Goal: Task Accomplishment & Management: Complete application form

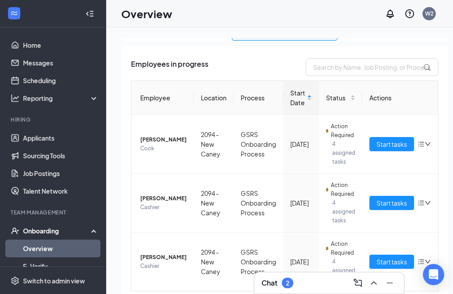
scroll to position [43, 0]
click at [385, 203] on span "Start tasks" at bounding box center [392, 204] width 31 height 10
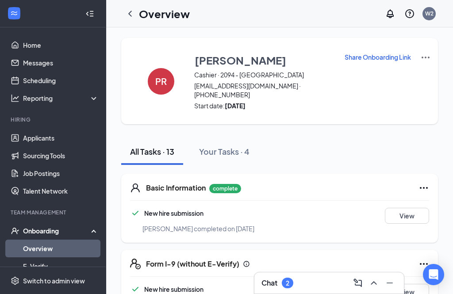
click at [131, 6] on div at bounding box center [130, 14] width 18 height 18
click at [125, 16] on icon "ChevronLeft" at bounding box center [130, 13] width 11 height 11
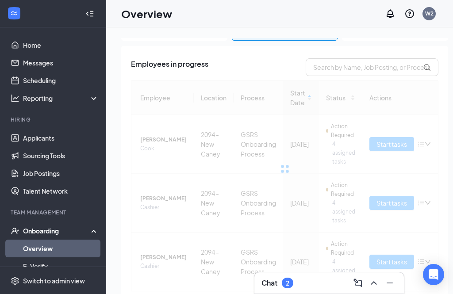
scroll to position [43, 0]
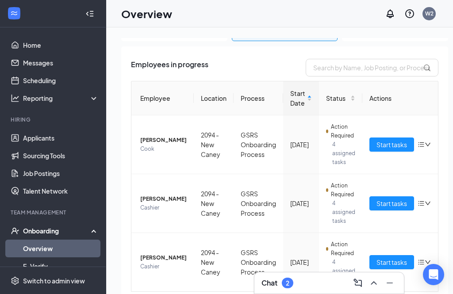
click at [150, 204] on span "[PERSON_NAME]" at bounding box center [163, 199] width 46 height 9
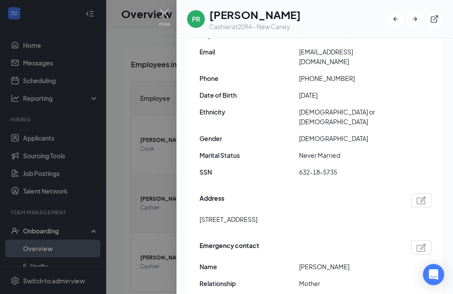
scroll to position [133, 0]
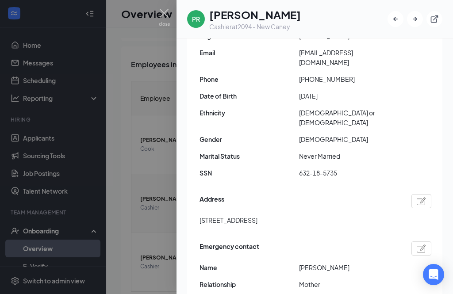
click at [167, 14] on img at bounding box center [164, 17] width 11 height 17
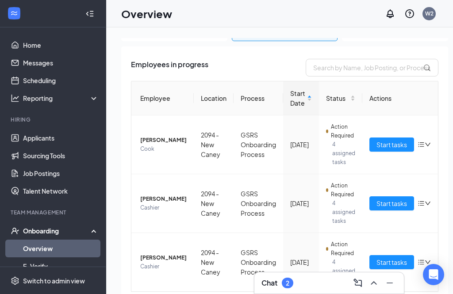
click at [378, 208] on span "Start tasks" at bounding box center [392, 204] width 31 height 10
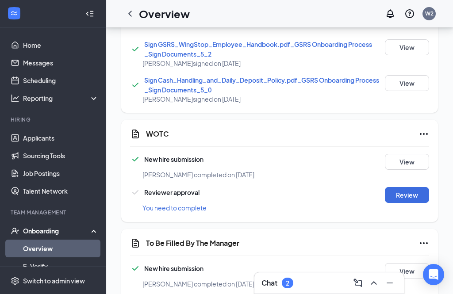
scroll to position [647, 0]
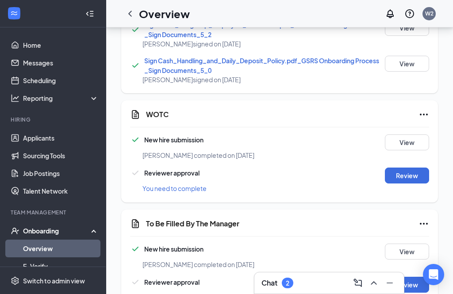
click at [407, 285] on button "Review" at bounding box center [407, 285] width 44 height 16
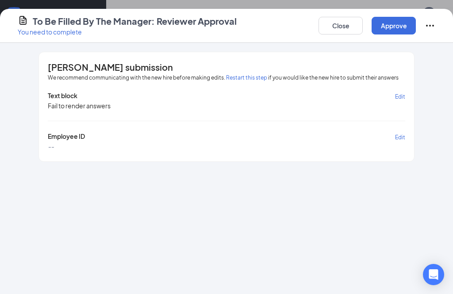
click at [391, 25] on button "Approve" at bounding box center [394, 26] width 44 height 18
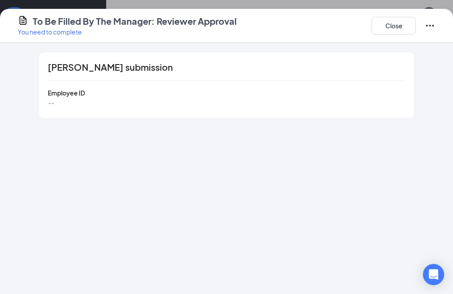
click at [389, 34] on button "Close" at bounding box center [394, 26] width 44 height 18
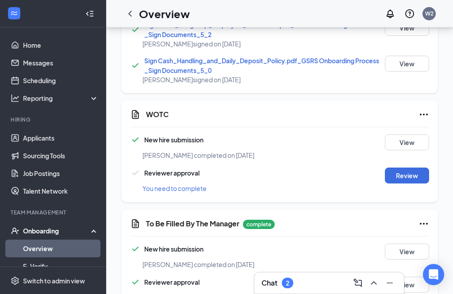
click at [408, 178] on button "Review" at bounding box center [407, 176] width 44 height 16
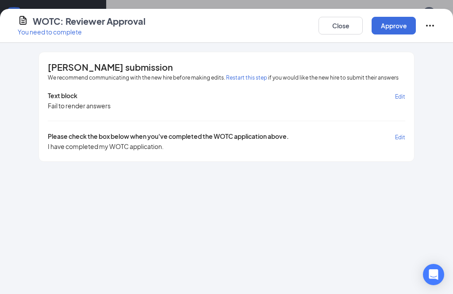
click at [404, 28] on button "Approve" at bounding box center [394, 26] width 44 height 18
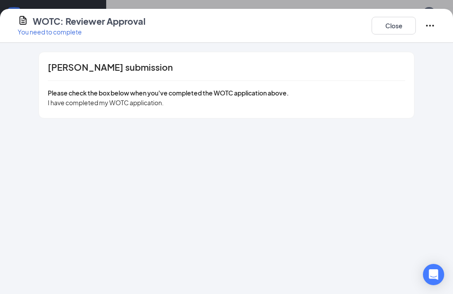
click at [397, 24] on button "Close" at bounding box center [394, 26] width 44 height 18
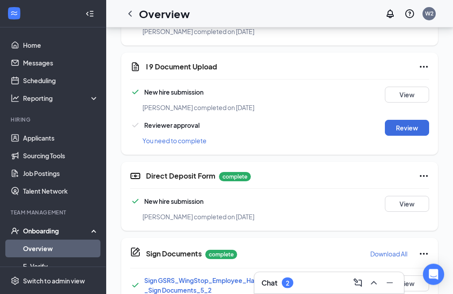
click at [411, 123] on button "Review" at bounding box center [407, 128] width 44 height 16
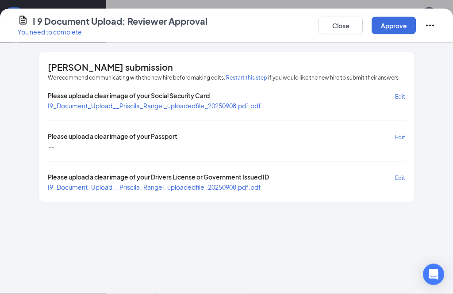
scroll to position [391, 0]
click at [244, 105] on span "I9_Document_Upload__Priscila_Rangel_uploadedfile_20250908.pdf.pdf" at bounding box center [154, 106] width 213 height 8
click at [184, 188] on span "I9_Document_Upload__Priscila_Rangel_uploadedfile_20250908.pdf.pdf" at bounding box center [154, 187] width 213 height 8
click at [252, 81] on button "Restart this step" at bounding box center [246, 78] width 41 height 9
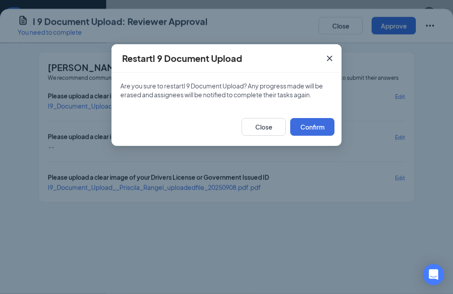
click at [311, 130] on button "Confirm" at bounding box center [312, 127] width 44 height 18
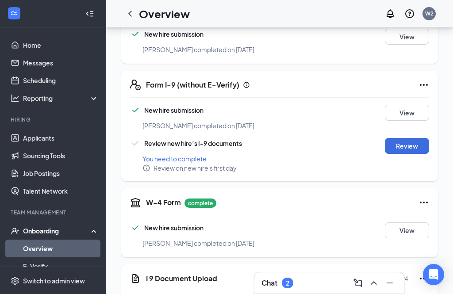
scroll to position [181, 0]
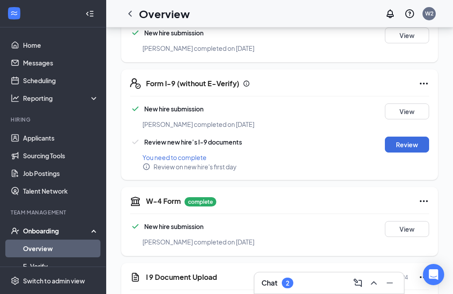
click at [131, 11] on icon "ChevronLeft" at bounding box center [130, 13] width 11 height 11
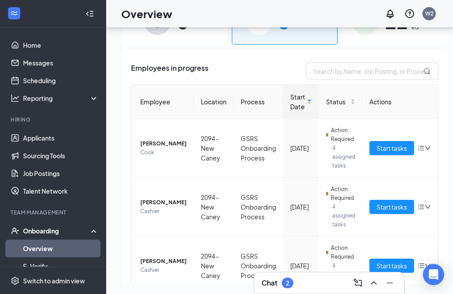
scroll to position [68, 0]
click at [152, 257] on span "[PERSON_NAME]" at bounding box center [163, 261] width 46 height 9
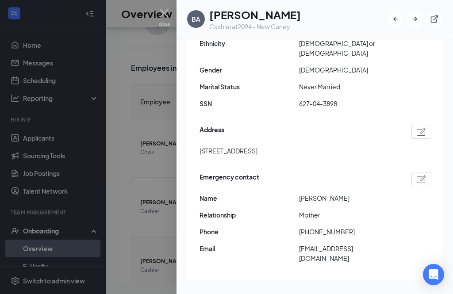
scroll to position [161, 0]
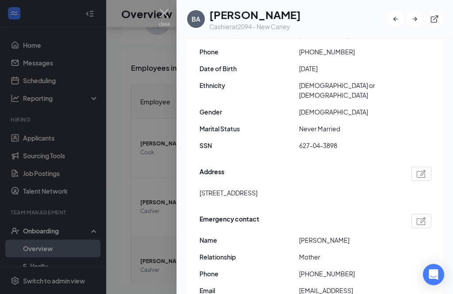
click at [166, 14] on img at bounding box center [164, 17] width 11 height 17
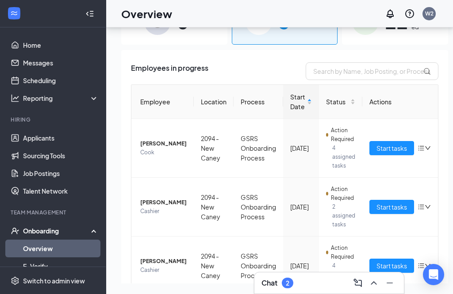
click at [384, 261] on span "Start tasks" at bounding box center [392, 266] width 31 height 10
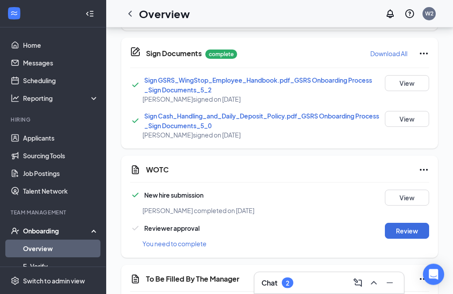
scroll to position [639, 0]
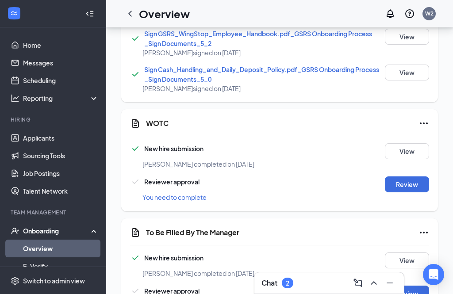
click at [411, 286] on button "Review" at bounding box center [407, 294] width 44 height 16
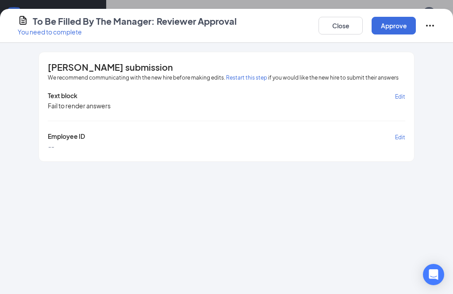
click at [396, 26] on button "Approve" at bounding box center [394, 26] width 44 height 18
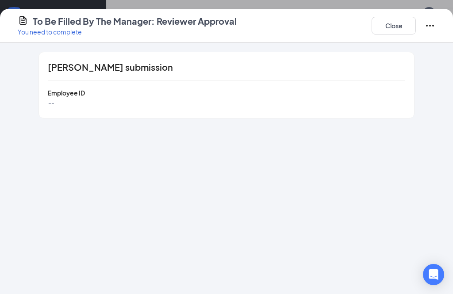
click at [403, 27] on button "Close" at bounding box center [394, 26] width 44 height 18
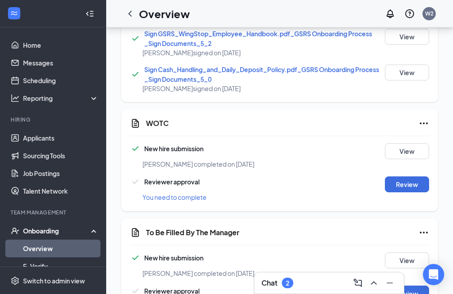
scroll to position [156, 0]
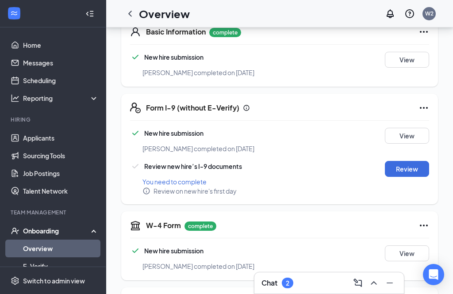
click at [411, 163] on button "Review" at bounding box center [407, 169] width 44 height 16
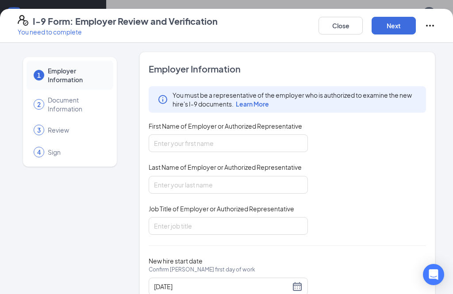
click at [352, 31] on button "Close" at bounding box center [341, 26] width 44 height 18
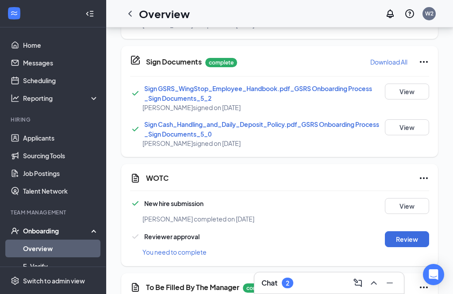
scroll to position [639, 0]
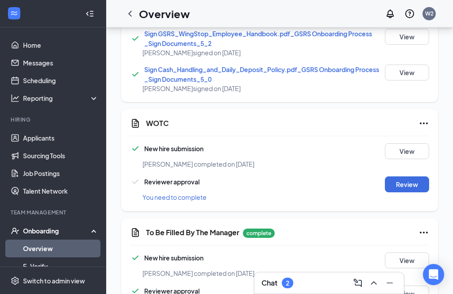
click at [410, 178] on button "Review" at bounding box center [407, 185] width 44 height 16
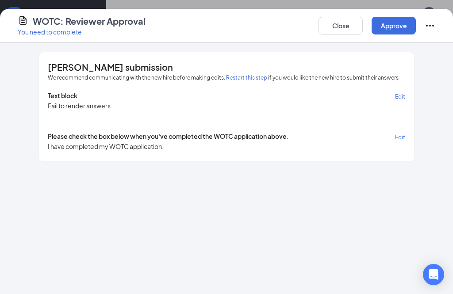
click at [396, 27] on button "Approve" at bounding box center [394, 26] width 44 height 18
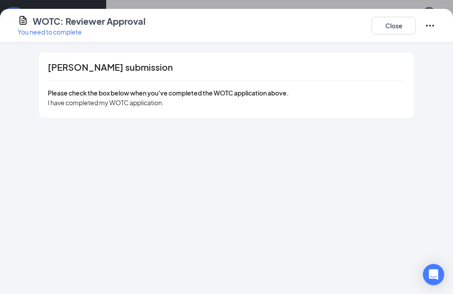
click at [397, 25] on button "Close" at bounding box center [394, 26] width 44 height 18
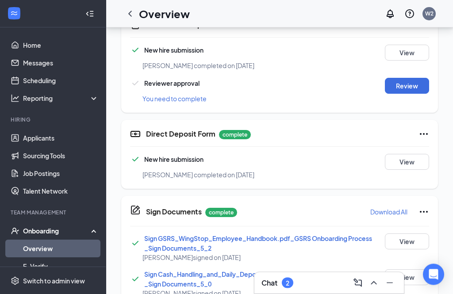
click at [409, 78] on button "Review" at bounding box center [407, 86] width 44 height 16
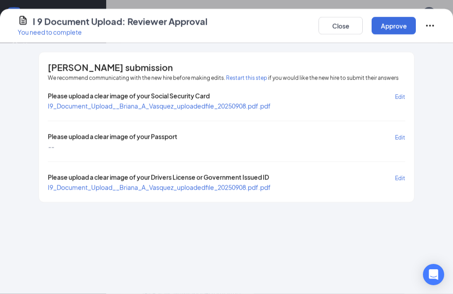
click at [217, 108] on span "I9_Document_Upload__Briana_A_Vasquez_uploadedfile_20250908.pdf.pdf" at bounding box center [159, 106] width 223 height 8
click at [221, 189] on span "I9_Document_Upload__Briana_A_Vasquez_uploadedfile_20250908.pdf.pdf" at bounding box center [159, 187] width 223 height 8
click at [392, 23] on button "Approve" at bounding box center [394, 26] width 44 height 18
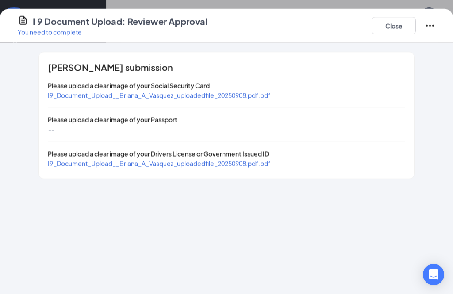
click at [397, 27] on button "Close" at bounding box center [394, 26] width 44 height 18
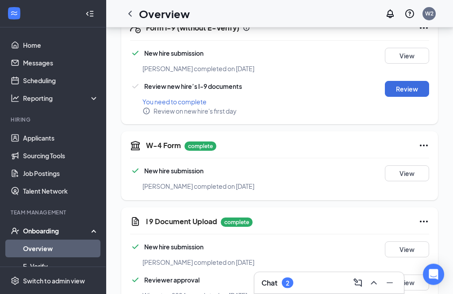
click at [410, 81] on button "Review" at bounding box center [407, 89] width 44 height 16
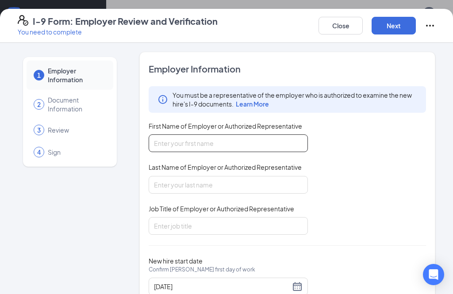
click at [231, 147] on input "First Name of Employer or Authorized Representative" at bounding box center [228, 144] width 159 height 18
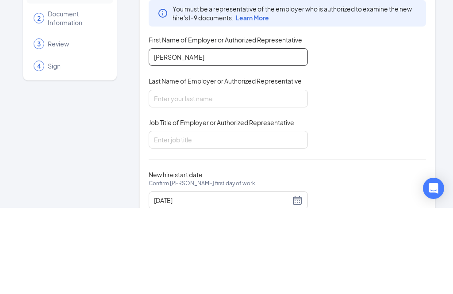
type input "[PERSON_NAME]"
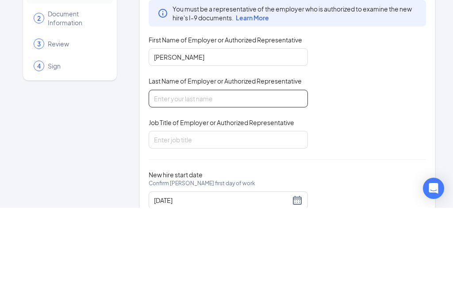
click at [248, 176] on input "Last Name of Employer or Authorized Representative" at bounding box center [228, 185] width 159 height 18
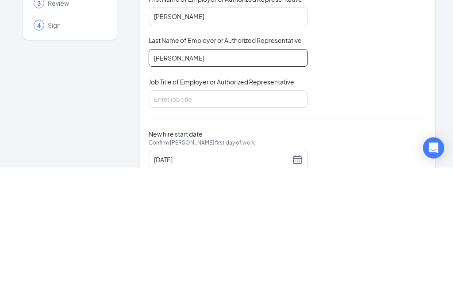
type input "[PERSON_NAME]"
click at [369, 86] on div "You must be a representative of the employer who is authorized to examine the n…" at bounding box center [288, 160] width 278 height 149
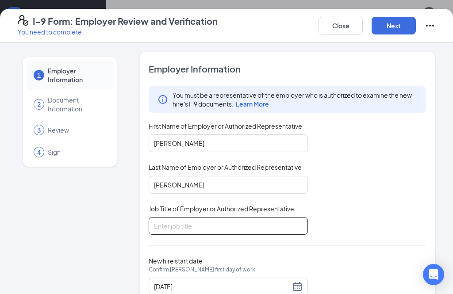
click at [187, 226] on input "Job Title of Employer or Authorized Representative" at bounding box center [228, 226] width 159 height 18
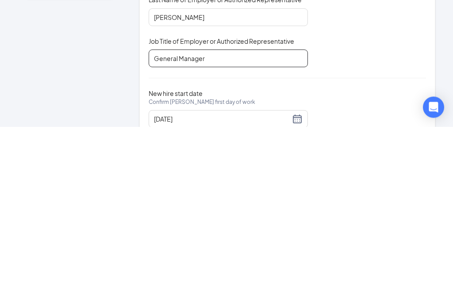
type input "General Manager"
click at [347, 86] on div "You must be a representative of the employer who is authorized to examine the n…" at bounding box center [288, 160] width 278 height 149
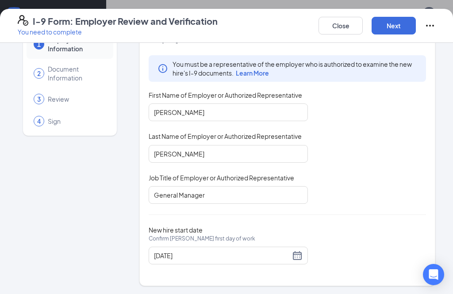
scroll to position [31, 0]
click at [399, 24] on button "Next" at bounding box center [394, 26] width 44 height 18
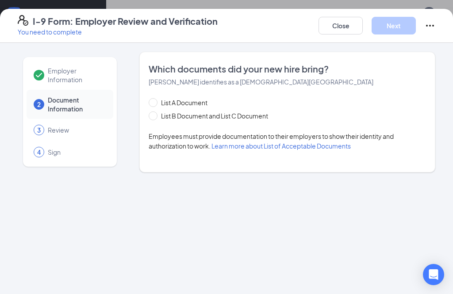
scroll to position [0, 0]
click at [155, 112] on input "List B Document and List C Document" at bounding box center [152, 115] width 6 height 6
radio input "true"
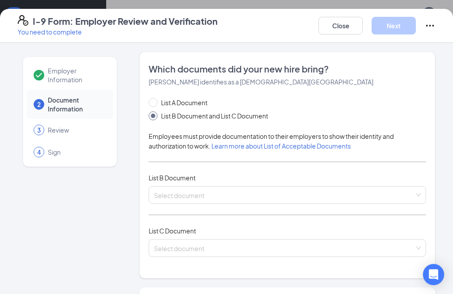
click at [200, 197] on input "search" at bounding box center [284, 193] width 261 height 13
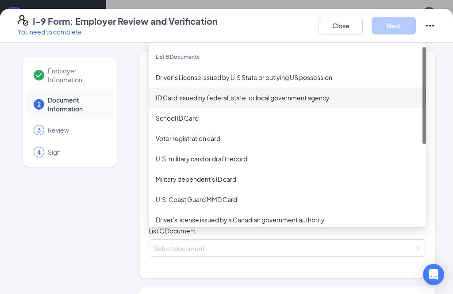
click at [201, 99] on div "ID Card issued by federal, state, or local government agency" at bounding box center [287, 98] width 263 height 10
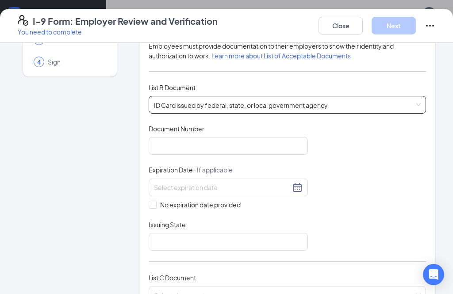
scroll to position [91, 0]
click at [189, 190] on input at bounding box center [222, 187] width 136 height 10
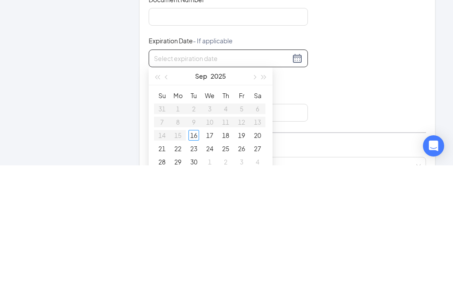
click at [266, 204] on span "button" at bounding box center [264, 206] width 4 height 4
click at [267, 196] on button "button" at bounding box center [264, 205] width 10 height 18
click at [266, 196] on button "button" at bounding box center [264, 205] width 10 height 18
click at [267, 196] on button "button" at bounding box center [264, 205] width 10 height 18
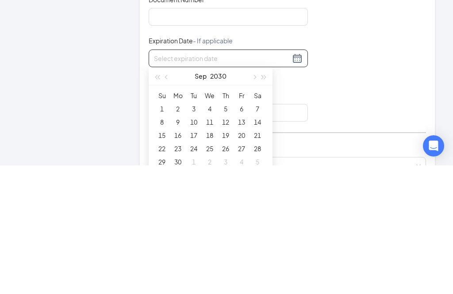
click at [170, 196] on button "button" at bounding box center [167, 205] width 10 height 18
click at [171, 196] on button "button" at bounding box center [167, 205] width 10 height 18
click at [172, 196] on div "[DATE]" at bounding box center [210, 205] width 77 height 18
click at [171, 196] on button "button" at bounding box center [167, 205] width 10 height 18
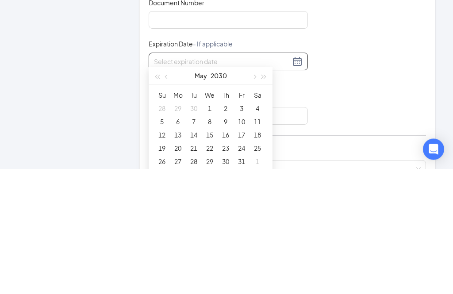
scroll to position [539, 0]
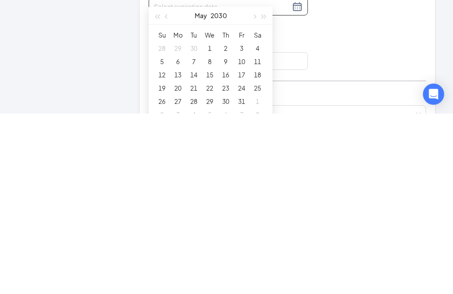
type input "[DATE]"
click at [229, 237] on div "9" at bounding box center [226, 242] width 11 height 11
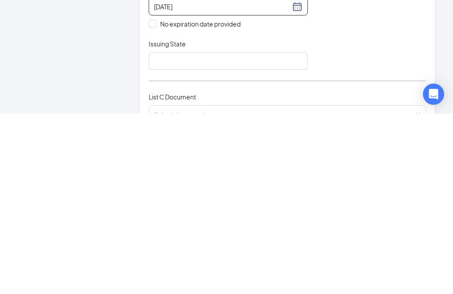
scroll to position [76, 0]
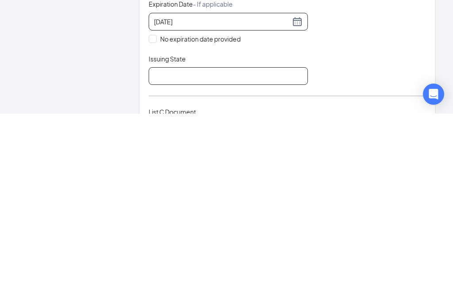
click at [215, 248] on input "Issuing State" at bounding box center [228, 257] width 159 height 18
type input "[US_STATE]"
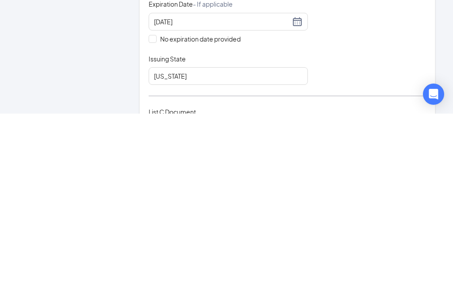
click at [336, 139] on div "Document Title ID Card issued by federal, state, or local government agency Doc…" at bounding box center [288, 202] width 278 height 127
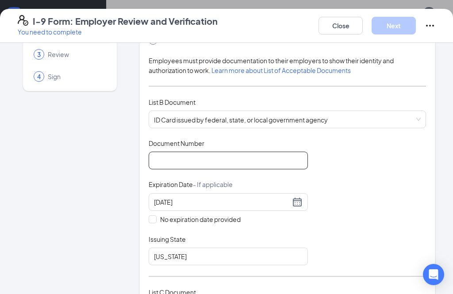
click at [195, 159] on input "Document Number" at bounding box center [228, 161] width 159 height 18
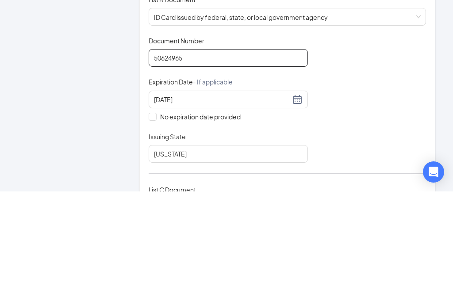
type input "50624965"
click at [349, 139] on div "Document Title ID Card issued by federal, state, or local government agency Doc…" at bounding box center [288, 202] width 278 height 127
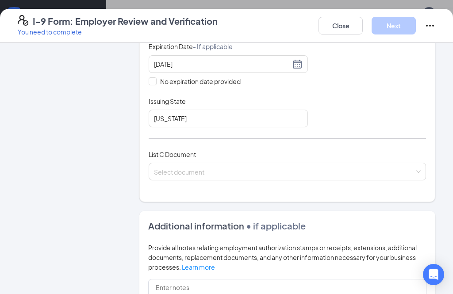
scroll to position [236, 0]
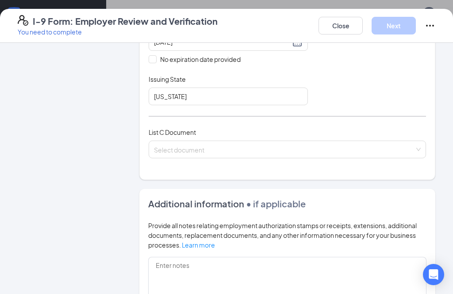
click at [228, 151] on input "search" at bounding box center [284, 147] width 261 height 13
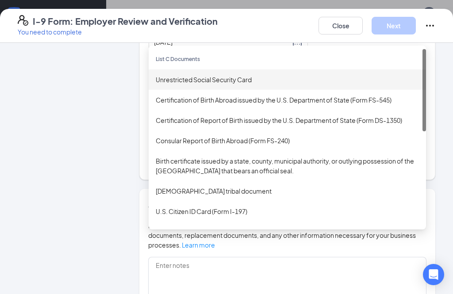
click at [198, 78] on div "Unrestricted Social Security Card" at bounding box center [287, 80] width 263 height 10
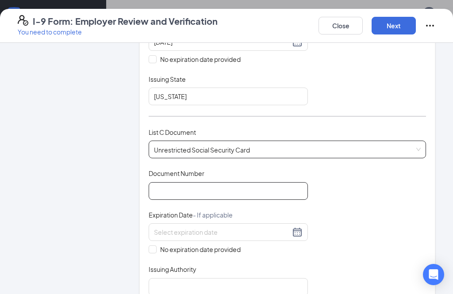
click at [194, 193] on input "Document Number" at bounding box center [228, 191] width 159 height 18
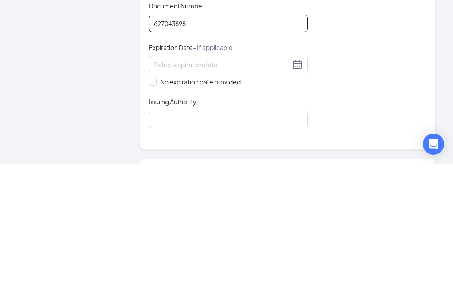
scroll to position [279, 0]
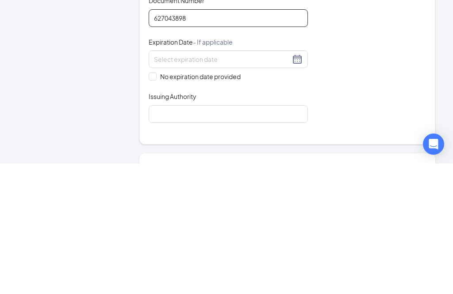
type input "627043898"
click at [154, 203] on input "No expiration date provided" at bounding box center [152, 206] width 6 height 6
checkbox input "true"
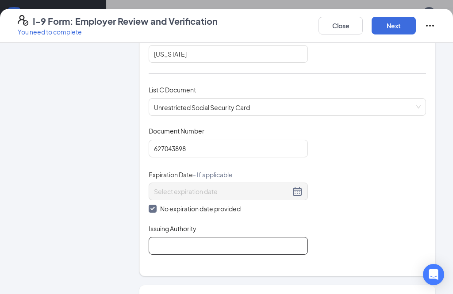
click at [185, 244] on input "Issuing Authority" at bounding box center [228, 246] width 159 height 18
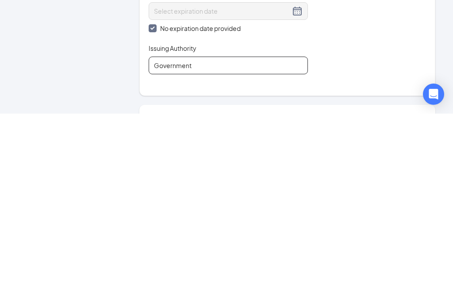
type input "Government"
click at [365, 127] on div "Document Title Unrestricted Social Security Card Document Number 627043898 Expi…" at bounding box center [288, 191] width 278 height 128
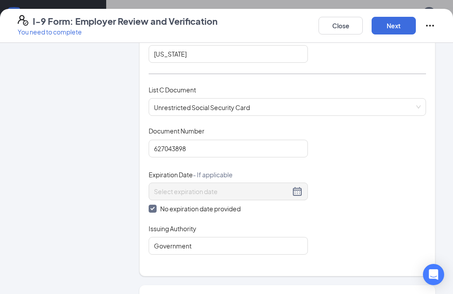
click at [398, 25] on button "Next" at bounding box center [394, 26] width 44 height 18
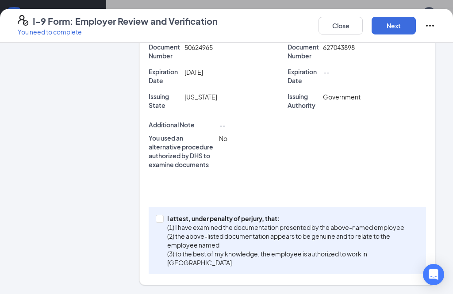
scroll to position [233, 0]
click at [159, 220] on input "I attest, under penalty of [PERSON_NAME], that: (1) I have examined the documen…" at bounding box center [159, 219] width 6 height 6
checkbox input "true"
click at [393, 25] on button "Next" at bounding box center [394, 26] width 44 height 18
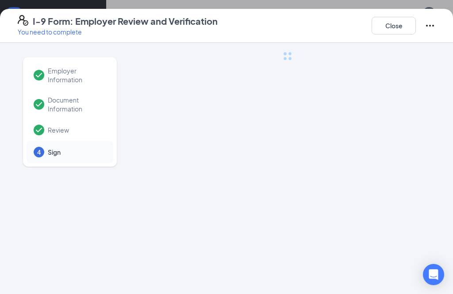
scroll to position [0, 0]
click at [397, 29] on button "Close" at bounding box center [394, 26] width 44 height 18
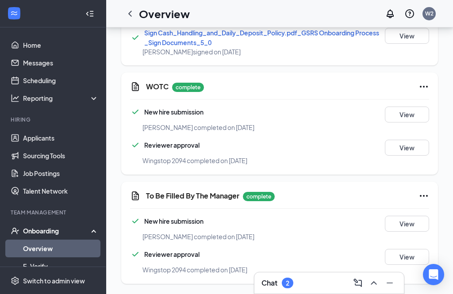
scroll to position [658, 0]
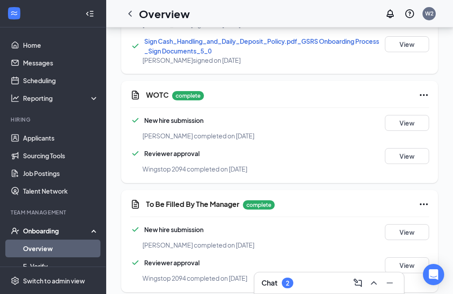
click at [132, 14] on icon "ChevronLeft" at bounding box center [130, 13] width 11 height 11
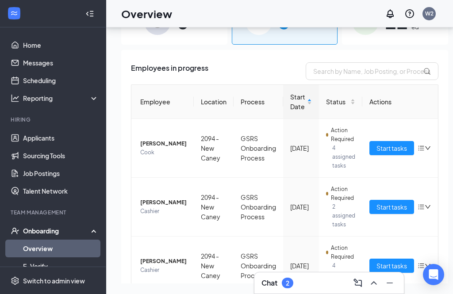
scroll to position [68, 0]
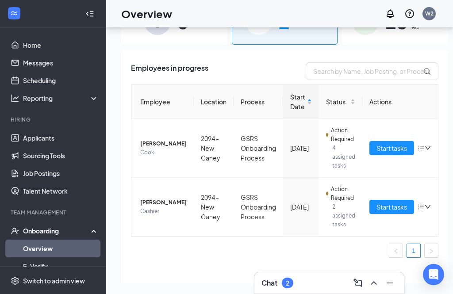
click at [377, 143] on span "Start tasks" at bounding box center [392, 148] width 31 height 10
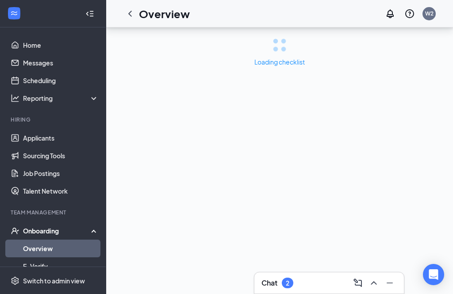
scroll to position [28, 0]
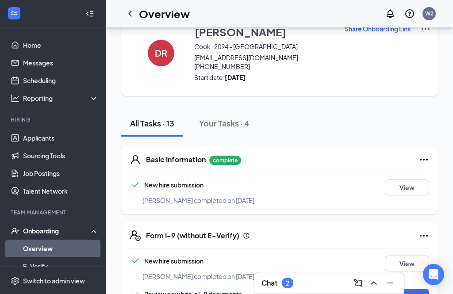
click at [135, 12] on icon "ChevronLeft" at bounding box center [130, 13] width 11 height 11
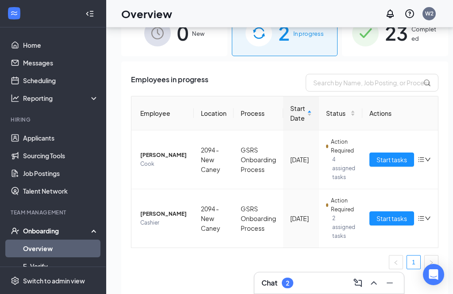
click at [155, 154] on span "[PERSON_NAME]" at bounding box center [163, 155] width 46 height 9
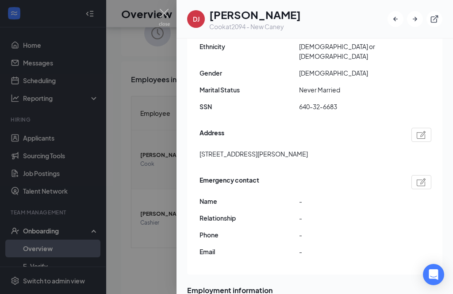
scroll to position [195, 0]
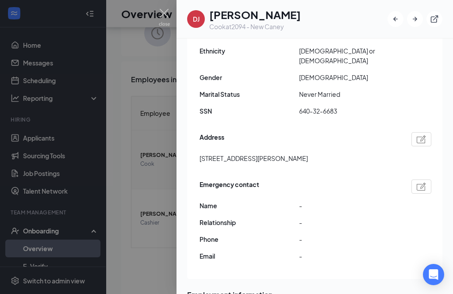
click at [166, 15] on img at bounding box center [164, 17] width 11 height 17
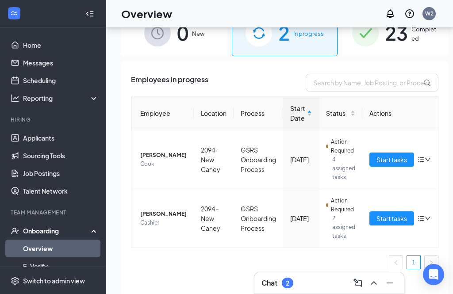
click at [382, 159] on span "Start tasks" at bounding box center [392, 160] width 31 height 10
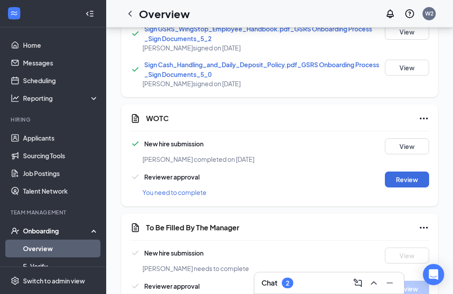
scroll to position [656, 0]
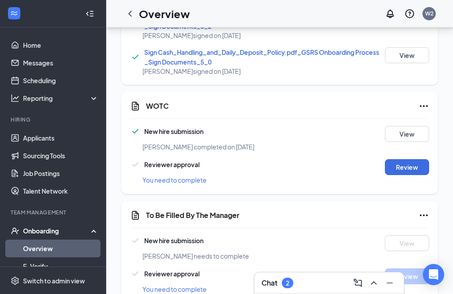
click at [426, 220] on icon "Ellipses" at bounding box center [424, 215] width 11 height 11
click at [316, 223] on div "To Be Filled By The Manager New hire submission [PERSON_NAME] needs to complete…" at bounding box center [279, 256] width 317 height 111
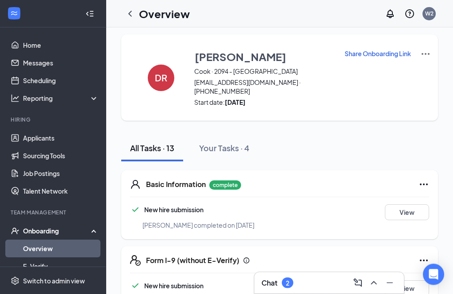
scroll to position [0, 0]
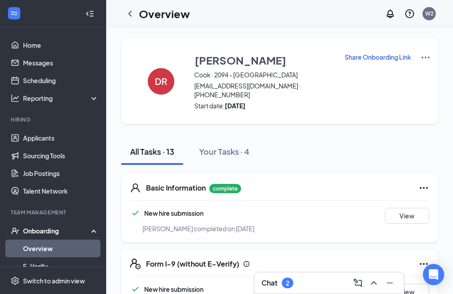
click at [388, 54] on p "Share Onboarding Link" at bounding box center [378, 57] width 66 height 9
type textarea "Hi [PERSON_NAME], This is a gentle reminder to complete your onboarding before …"
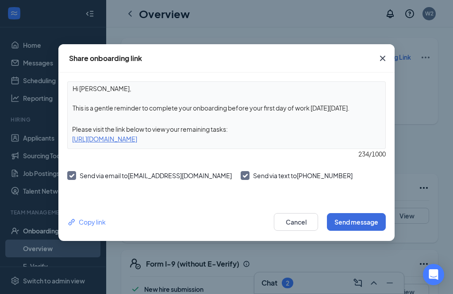
click at [356, 221] on button "Send message" at bounding box center [356, 222] width 59 height 18
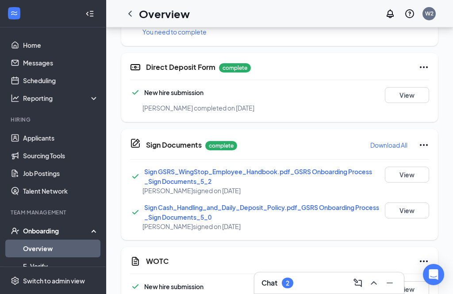
scroll to position [656, 0]
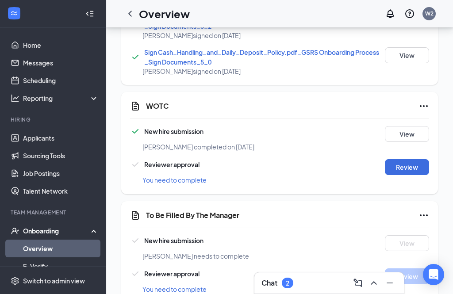
click at [407, 166] on button "Review" at bounding box center [407, 167] width 44 height 16
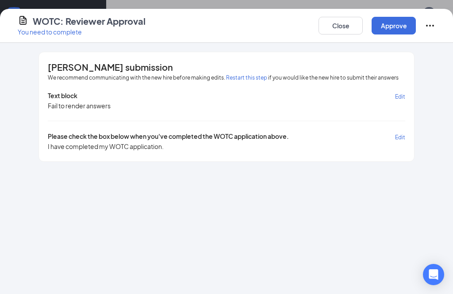
click at [395, 27] on button "Approve" at bounding box center [394, 26] width 44 height 18
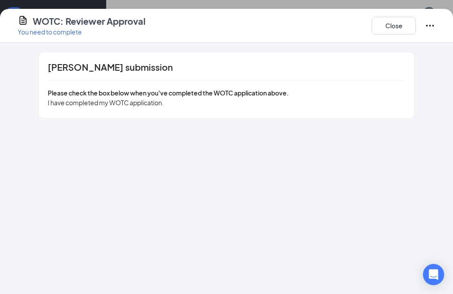
click at [399, 25] on button "Close" at bounding box center [394, 26] width 44 height 18
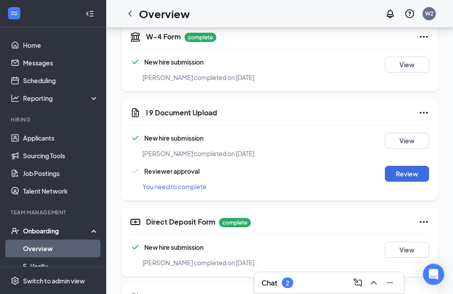
scroll to position [343, 0]
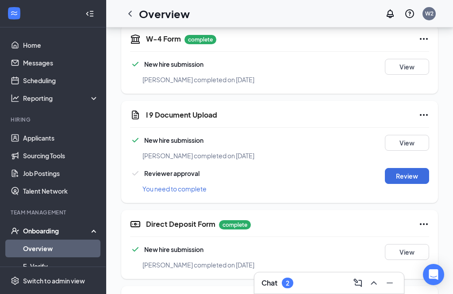
click at [406, 174] on button "Review" at bounding box center [407, 176] width 44 height 16
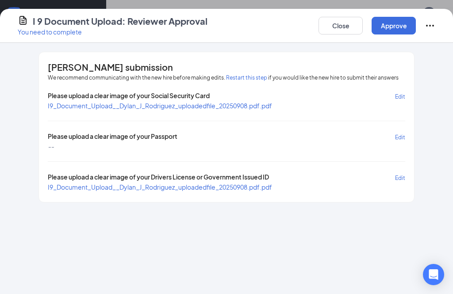
click at [258, 104] on span "I9_Document_Upload__Dylan_J_Rodriguez_uploadedfile_20250908.pdf.pdf" at bounding box center [160, 106] width 225 height 8
click at [248, 188] on span "I9_Document_Upload__Dylan_J_Rodriguez_uploadedfile_20250908.pdf.pdf" at bounding box center [160, 187] width 225 height 8
click at [396, 25] on button "Approve" at bounding box center [394, 26] width 44 height 18
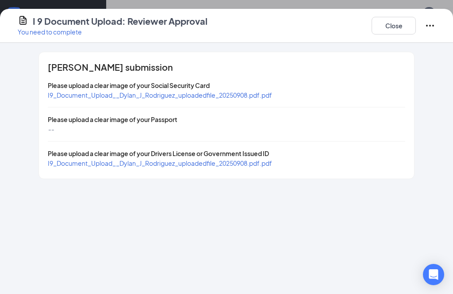
click at [400, 25] on button "Close" at bounding box center [394, 26] width 44 height 18
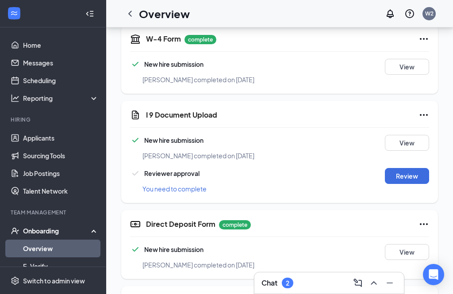
click at [130, 15] on icon "ChevronLeft" at bounding box center [130, 14] width 4 height 6
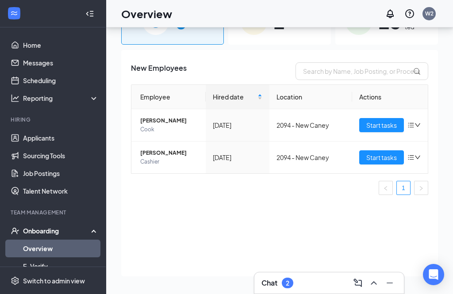
scroll to position [68, 0]
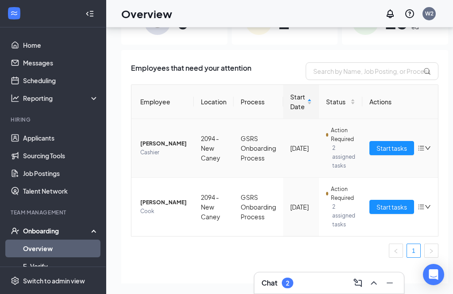
click at [149, 139] on span "[PERSON_NAME]" at bounding box center [163, 143] width 46 height 9
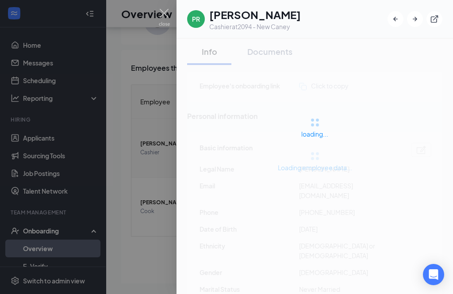
click at [146, 172] on div at bounding box center [226, 147] width 453 height 294
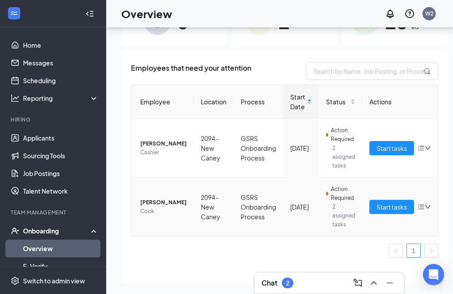
click at [149, 198] on span "[PERSON_NAME]" at bounding box center [163, 202] width 46 height 9
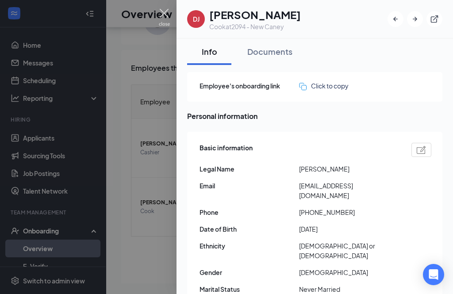
click at [168, 13] on img at bounding box center [164, 17] width 11 height 17
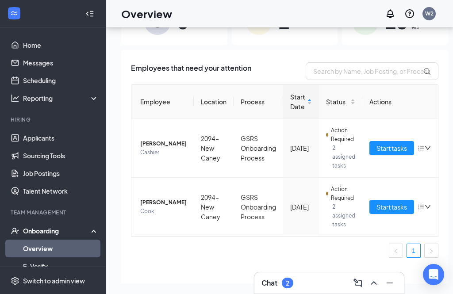
click at [380, 202] on span "Start tasks" at bounding box center [392, 207] width 31 height 10
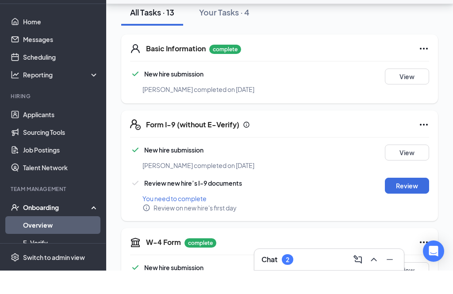
scroll to position [174, 0]
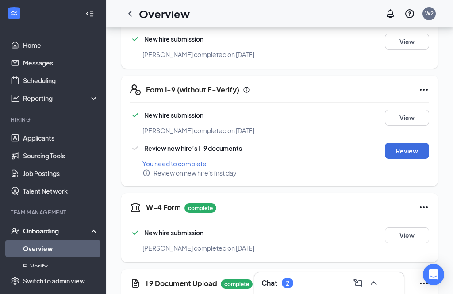
click at [407, 151] on button "Review" at bounding box center [407, 151] width 44 height 16
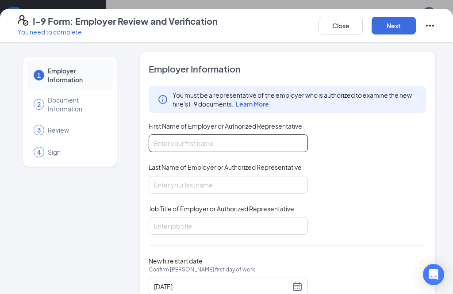
click at [224, 146] on input "First Name of Employer or Authorized Representative" at bounding box center [228, 144] width 159 height 18
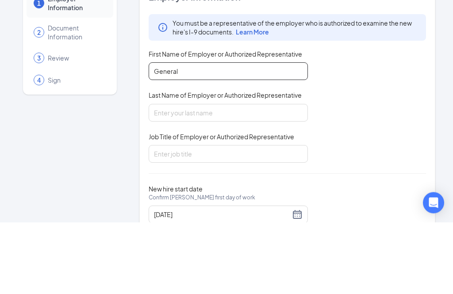
type input "General"
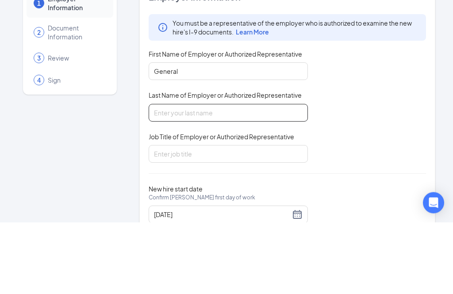
click at [217, 176] on input "Last Name of Employer or Authorized Representative" at bounding box center [228, 185] width 159 height 18
type input "Ama"
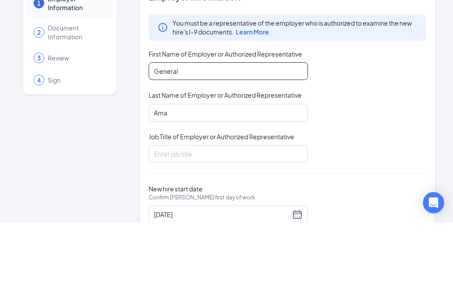
click at [245, 135] on input "General" at bounding box center [228, 144] width 159 height 18
type input "G"
type input "[PERSON_NAME]"
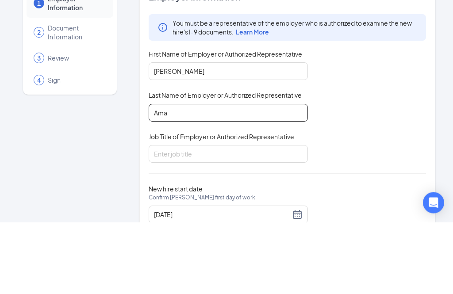
click at [220, 176] on input "Ama" at bounding box center [228, 185] width 159 height 18
type input "[PERSON_NAME]"
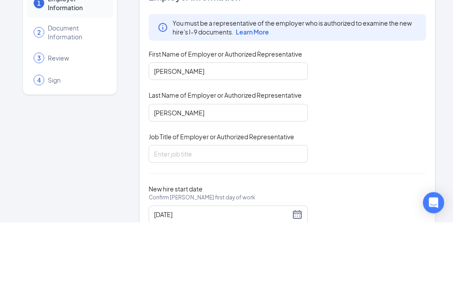
click at [343, 107] on div "You must be a representative of the employer who is authorized to examine the n…" at bounding box center [288, 160] width 278 height 149
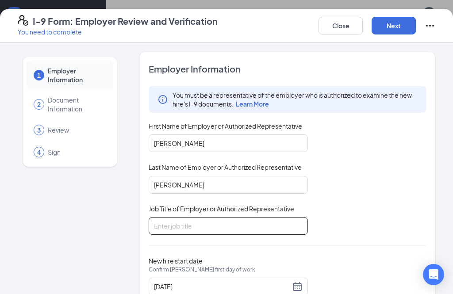
click at [193, 226] on input "Job Title of Employer or Authorized Representative" at bounding box center [228, 226] width 159 height 18
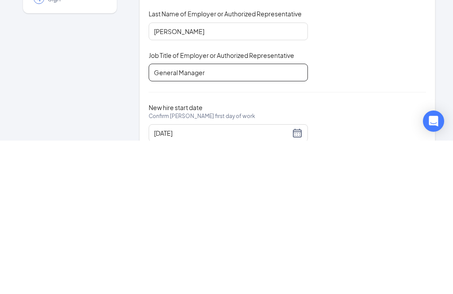
type input "General Manager"
click at [345, 83] on div "Employer Information You must be a representative of the employer who is author…" at bounding box center [288, 185] width 278 height 244
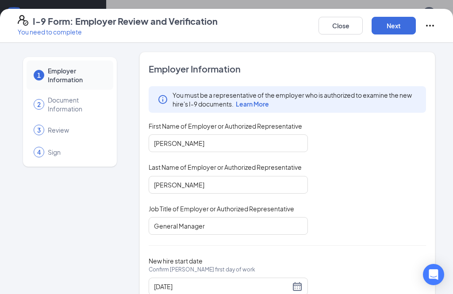
click at [391, 24] on button "Next" at bounding box center [394, 26] width 44 height 18
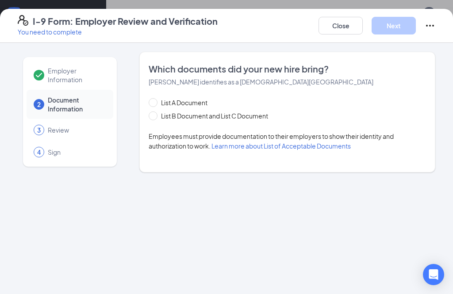
click at [155, 115] on input "List B Document and List C Document" at bounding box center [152, 115] width 6 height 6
radio input "true"
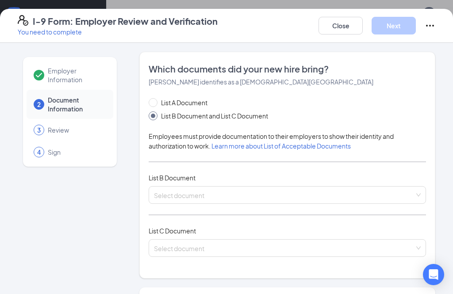
click at [255, 199] on input "search" at bounding box center [284, 193] width 261 height 13
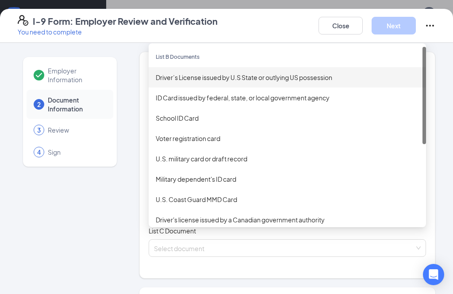
click at [221, 77] on div "Driver’s License issued by U.S State or outlying US possession" at bounding box center [287, 78] width 263 height 10
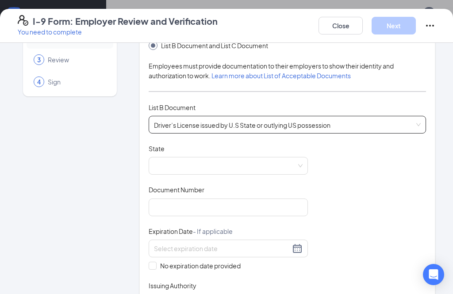
scroll to position [74, 0]
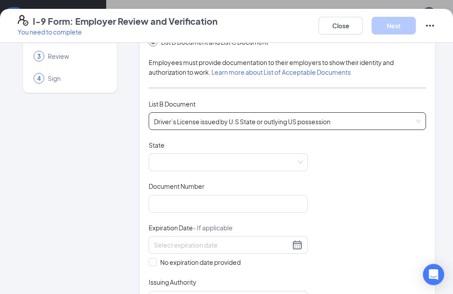
click at [241, 168] on span at bounding box center [228, 162] width 149 height 17
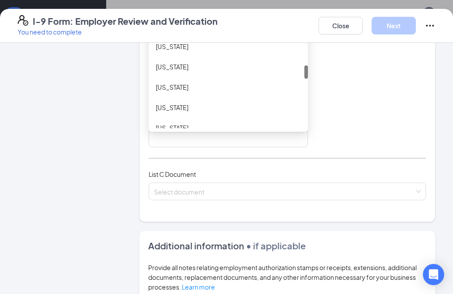
scroll to position [0, 0]
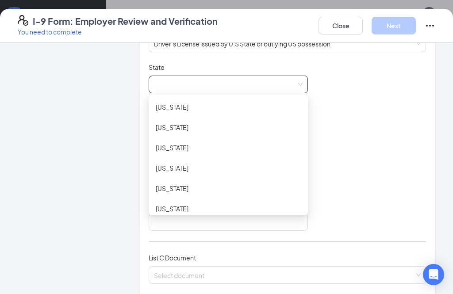
click at [300, 167] on div "[US_STATE]" at bounding box center [228, 168] width 145 height 10
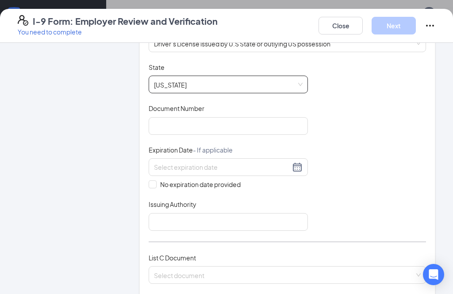
click at [271, 83] on span "[US_STATE]" at bounding box center [228, 84] width 149 height 17
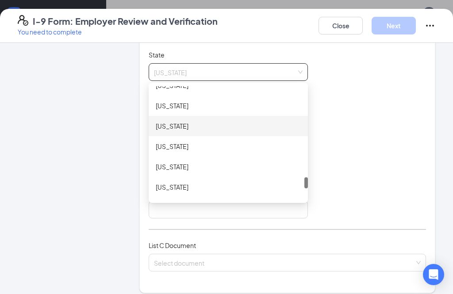
click at [174, 128] on div "[US_STATE]" at bounding box center [228, 126] width 145 height 10
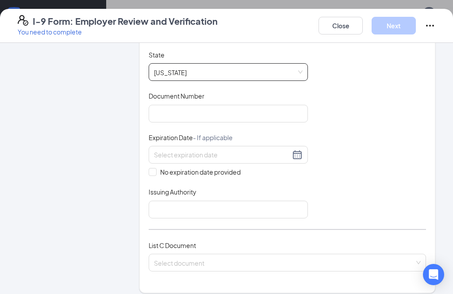
click at [213, 78] on span "[US_STATE]" at bounding box center [228, 72] width 149 height 17
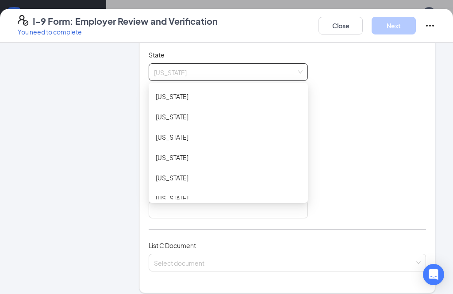
click at [344, 76] on div "Document Title Driver’s License issued by U.S State or outlying US possession S…" at bounding box center [288, 134] width 278 height 168
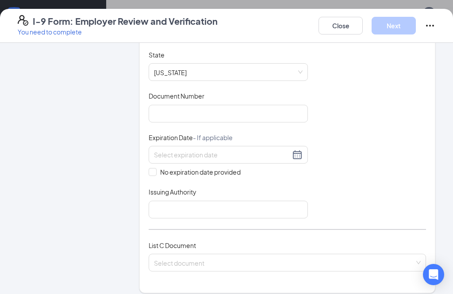
click at [283, 73] on span "[US_STATE]" at bounding box center [228, 72] width 149 height 17
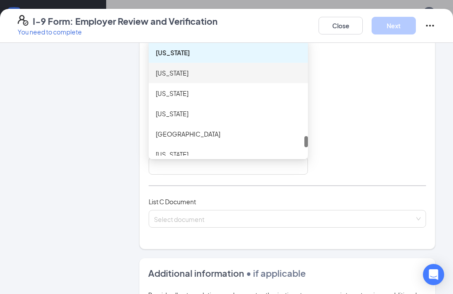
click at [181, 71] on div "[US_STATE]" at bounding box center [228, 73] width 145 height 10
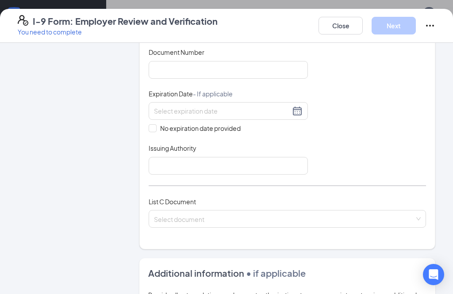
click at [181, 111] on input at bounding box center [222, 111] width 136 height 10
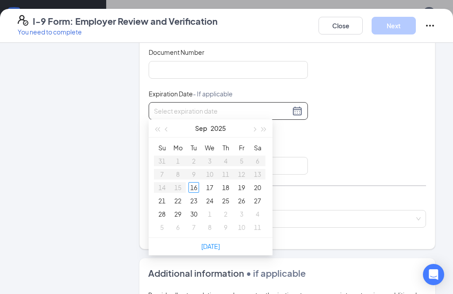
click at [267, 128] on button "button" at bounding box center [264, 129] width 10 height 18
click at [269, 128] on button "button" at bounding box center [264, 129] width 10 height 18
click at [266, 128] on span "button" at bounding box center [264, 130] width 4 height 4
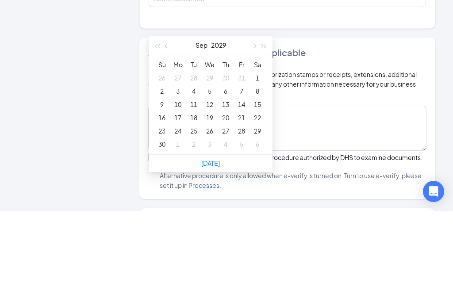
type input "[DATE]"
click at [227, 196] on div "20" at bounding box center [226, 201] width 11 height 11
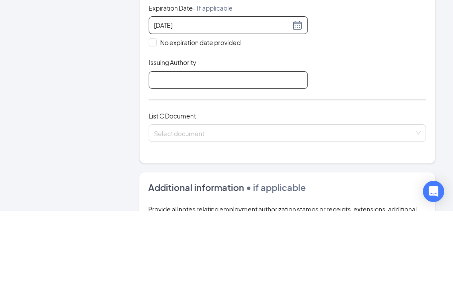
click at [243, 155] on input "Issuing Authority" at bounding box center [228, 164] width 159 height 18
type input "[US_STATE]"
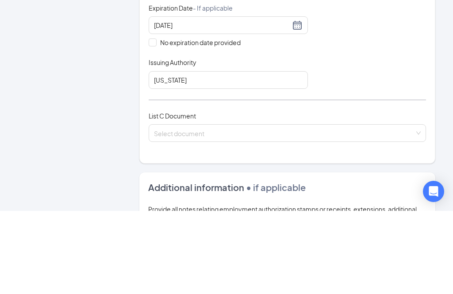
click at [121, 76] on div "Employer Information 2 Document Information 3 Review 4 Sign" at bounding box center [70, 171] width 105 height 661
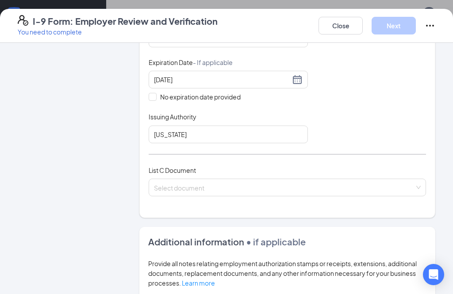
click at [212, 188] on input "search" at bounding box center [284, 185] width 261 height 13
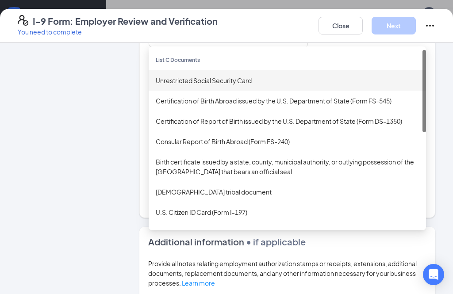
click at [212, 76] on div "Unrestricted Social Security Card" at bounding box center [287, 81] width 263 height 10
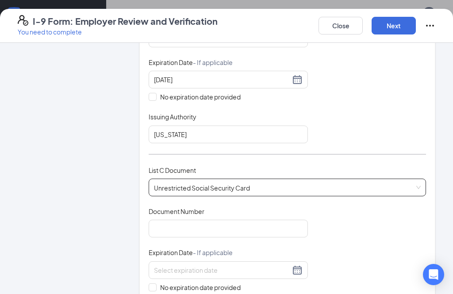
click at [156, 273] on div at bounding box center [228, 271] width 159 height 18
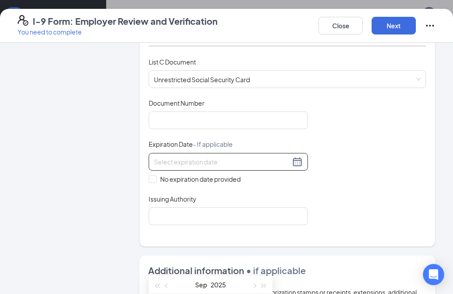
click at [155, 175] on input "No expiration date provided" at bounding box center [152, 178] width 6 height 6
checkbox input "true"
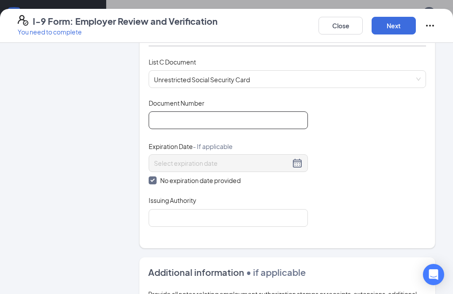
click at [191, 121] on input "Document Number" at bounding box center [228, 121] width 159 height 18
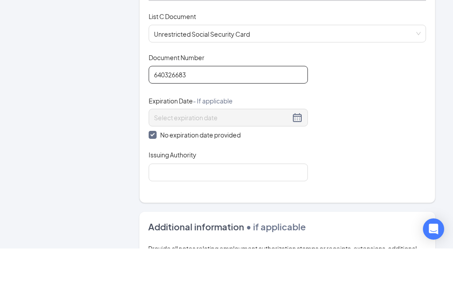
type input "640326683"
click at [333, 99] on div "Document Title Unrestricted Social Security Card Document Number 640326683 Expi…" at bounding box center [288, 163] width 278 height 128
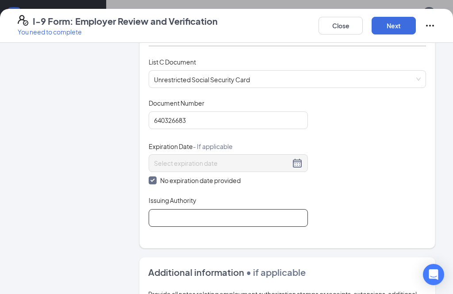
click at [190, 217] on input "Issuing Authority" at bounding box center [228, 218] width 159 height 18
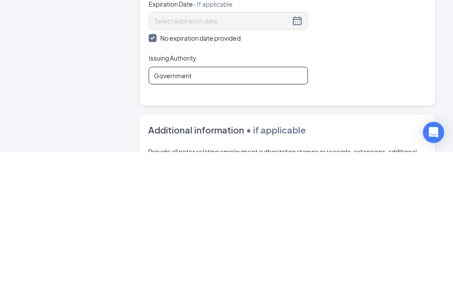
type input "Government"
click at [355, 99] on div "Document Title Unrestricted Social Security Card Document Number 640326683 Expi…" at bounding box center [288, 163] width 278 height 128
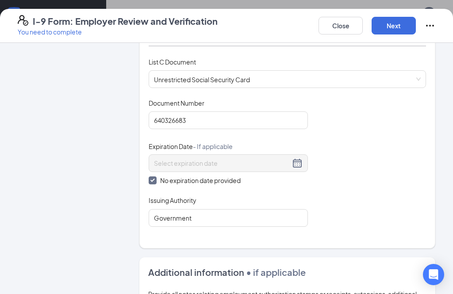
click at [398, 26] on button "Next" at bounding box center [394, 26] width 44 height 18
click at [392, 23] on button "Next" at bounding box center [394, 26] width 44 height 18
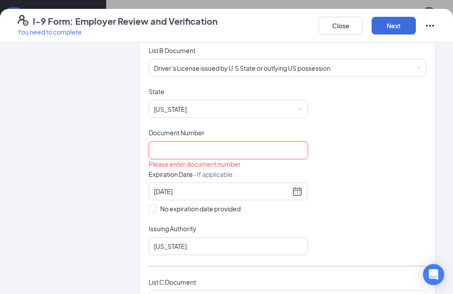
click at [252, 155] on input "Document Number" at bounding box center [228, 151] width 159 height 18
click at [251, 232] on div "Issuing Authority" at bounding box center [228, 231] width 159 height 13
click at [258, 156] on input "Document Number" at bounding box center [228, 151] width 159 height 18
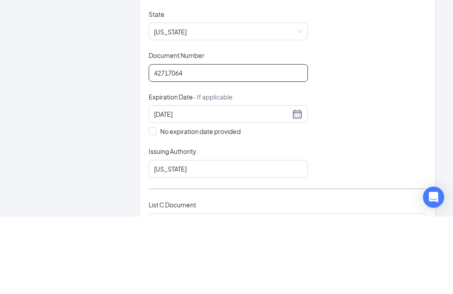
type input "42717064"
click at [355, 94] on div "Document Title Driver’s License issued by U.S State or outlying US possession S…" at bounding box center [288, 171] width 278 height 168
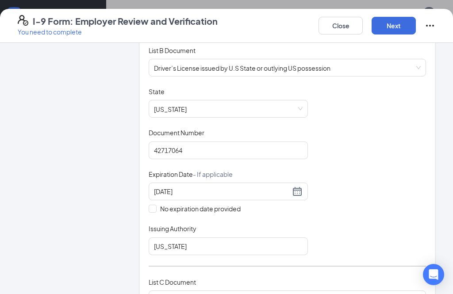
click at [390, 25] on button "Next" at bounding box center [394, 26] width 44 height 18
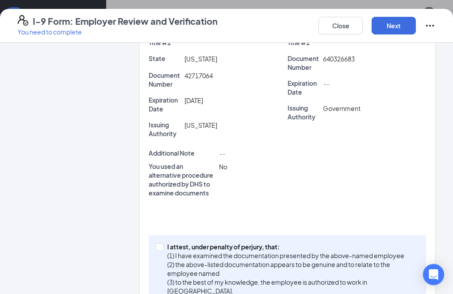
scroll to position [221, 0]
click at [159, 249] on input "I attest, under penalty of [PERSON_NAME], that: (1) I have examined the documen…" at bounding box center [159, 247] width 6 height 6
checkbox input "true"
click at [395, 30] on button "Next" at bounding box center [394, 26] width 44 height 18
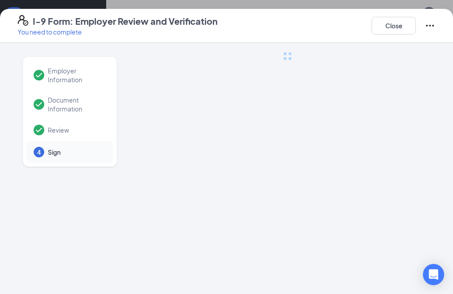
scroll to position [0, 0]
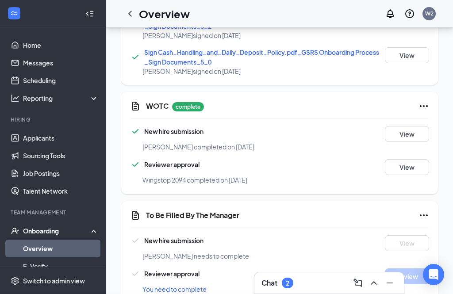
click at [231, 126] on div "I-9 Form: Employer Review and Verification You need to complete Close Employer …" at bounding box center [226, 147] width 453 height 294
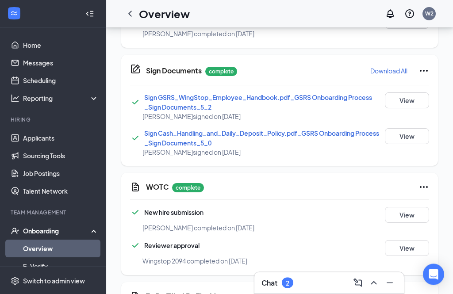
scroll to position [647, 0]
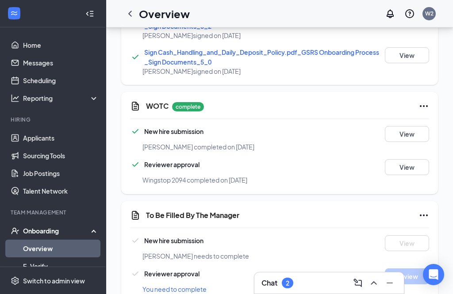
click at [426, 218] on icon "Ellipses" at bounding box center [424, 215] width 11 height 11
click at [393, 233] on span "Mark as complete" at bounding box center [391, 233] width 52 height 9
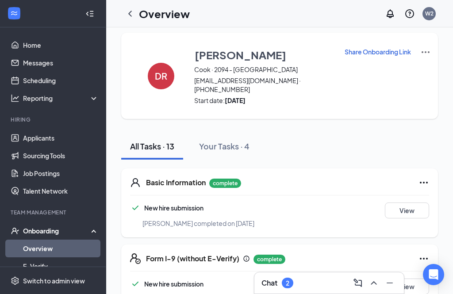
scroll to position [0, 0]
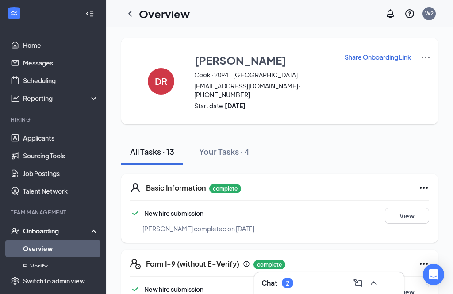
click at [133, 13] on icon "ChevronLeft" at bounding box center [130, 13] width 11 height 11
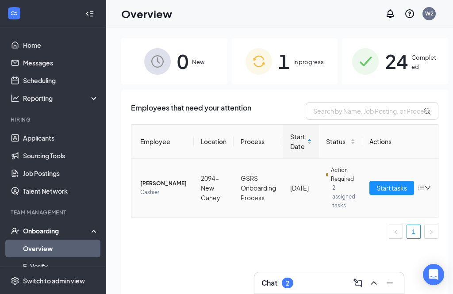
click at [152, 187] on span "[PERSON_NAME]" at bounding box center [163, 183] width 46 height 9
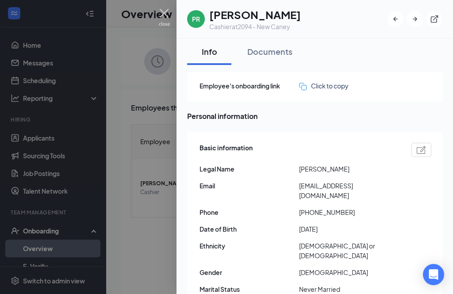
click at [167, 14] on img at bounding box center [164, 17] width 11 height 17
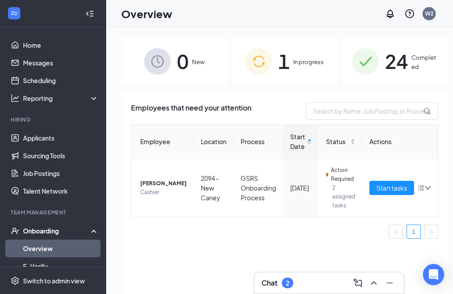
click at [380, 190] on span "Start tasks" at bounding box center [392, 188] width 31 height 10
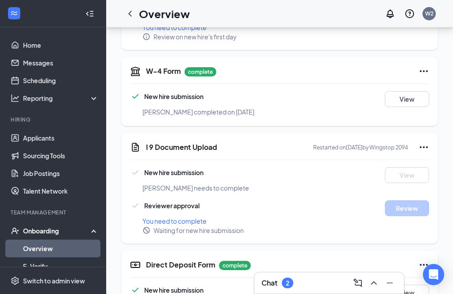
scroll to position [267, 0]
